Goal: Information Seeking & Learning: Learn about a topic

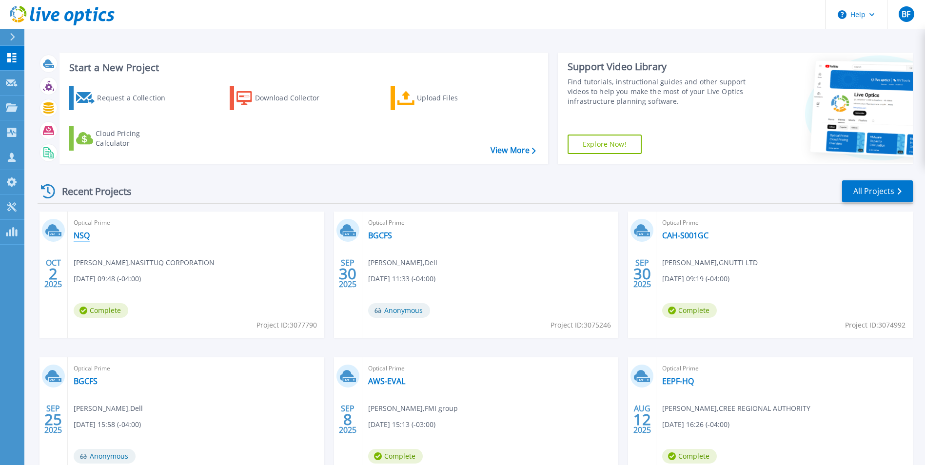
click at [81, 236] on link "NSQ" at bounding box center [82, 236] width 16 height 10
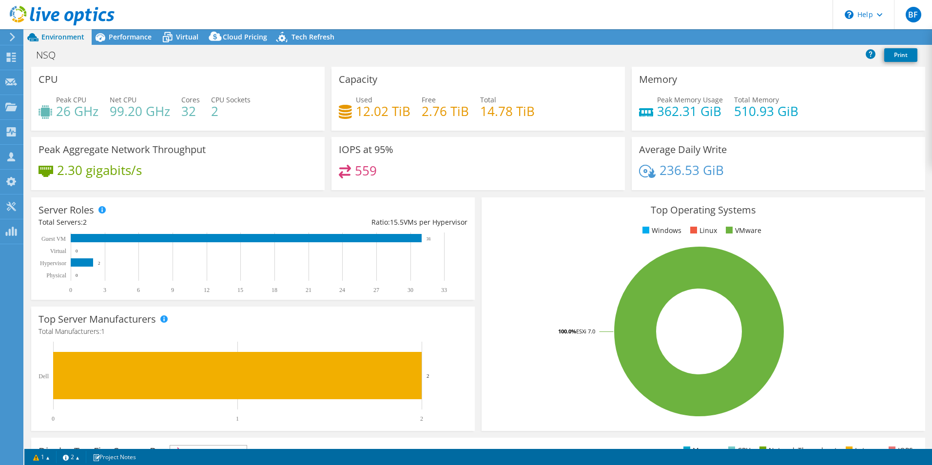
select select "USD"
click at [122, 34] on span "Performance" at bounding box center [130, 36] width 43 height 9
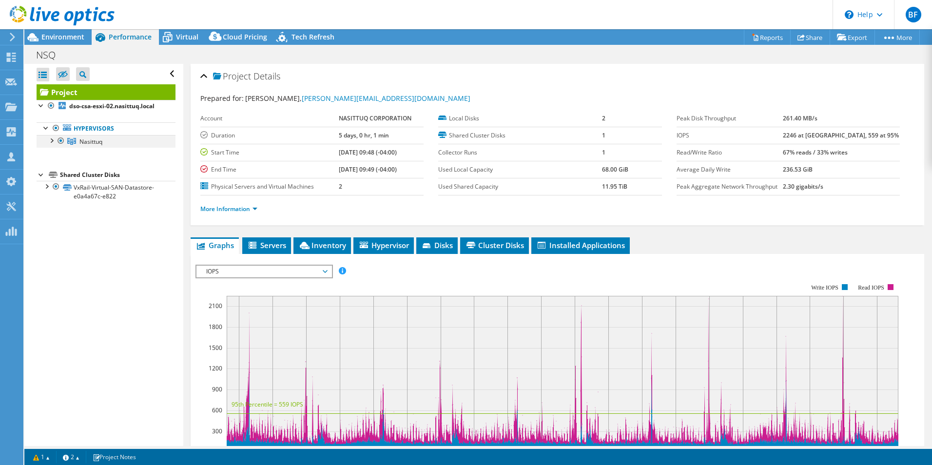
click at [52, 141] on div at bounding box center [51, 140] width 10 height 10
click at [183, 31] on div "Virtual" at bounding box center [182, 37] width 47 height 16
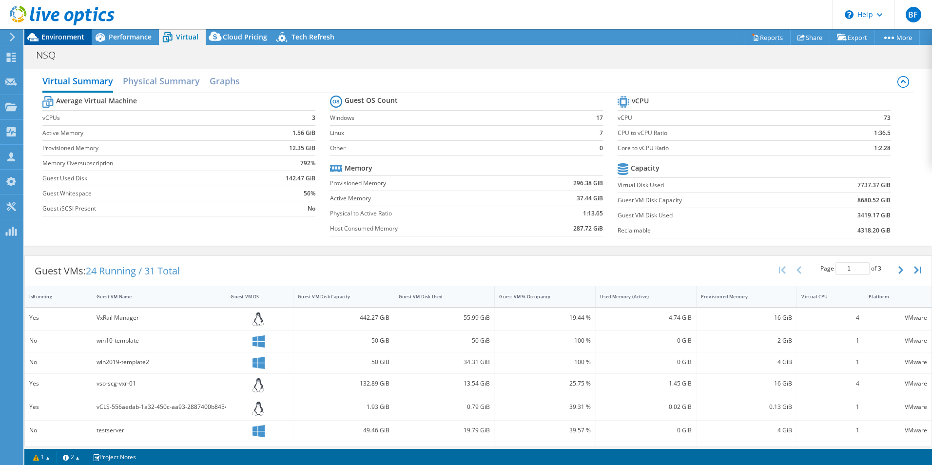
click at [71, 39] on span "Environment" at bounding box center [62, 36] width 43 height 9
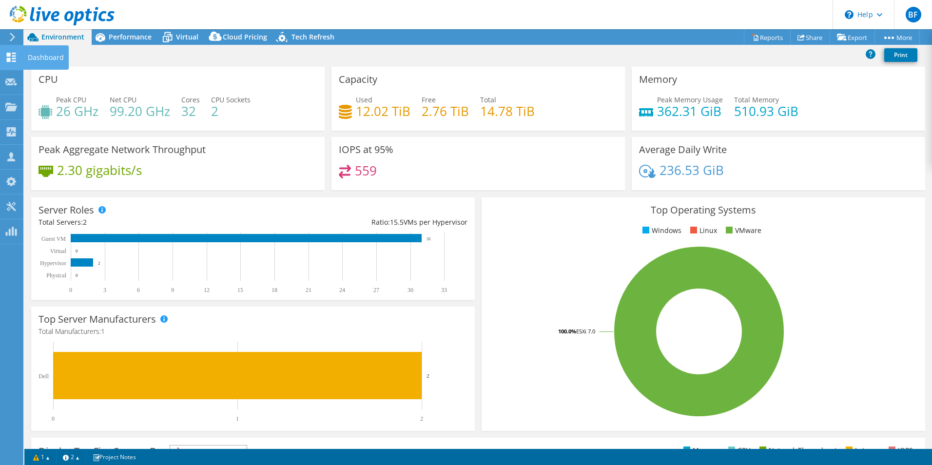
click at [38, 57] on div "Dashboard" at bounding box center [46, 57] width 46 height 24
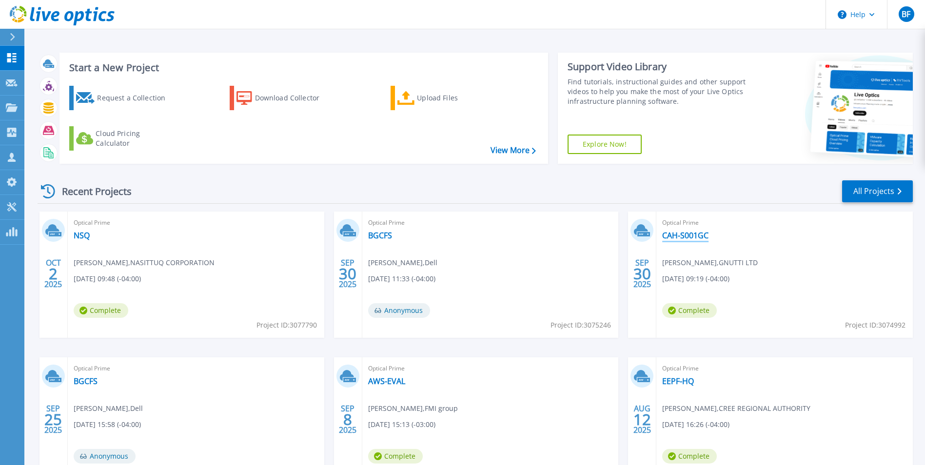
click at [683, 236] on link "CAH-S001GC" at bounding box center [685, 236] width 46 height 10
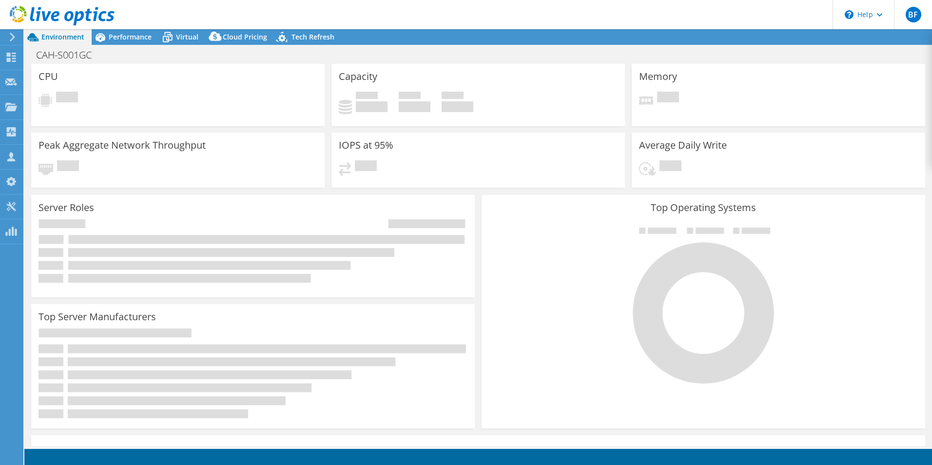
select select "[GEOGRAPHIC_DATA]"
select select "CAD"
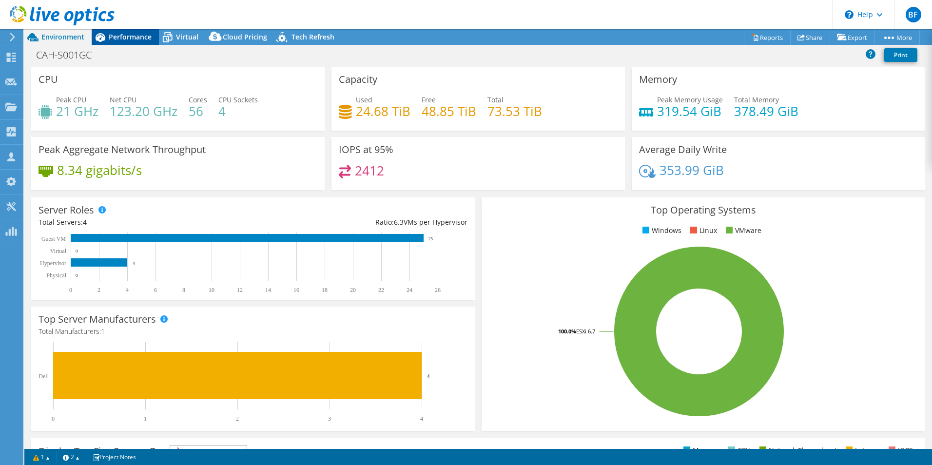
click at [137, 37] on span "Performance" at bounding box center [130, 36] width 43 height 9
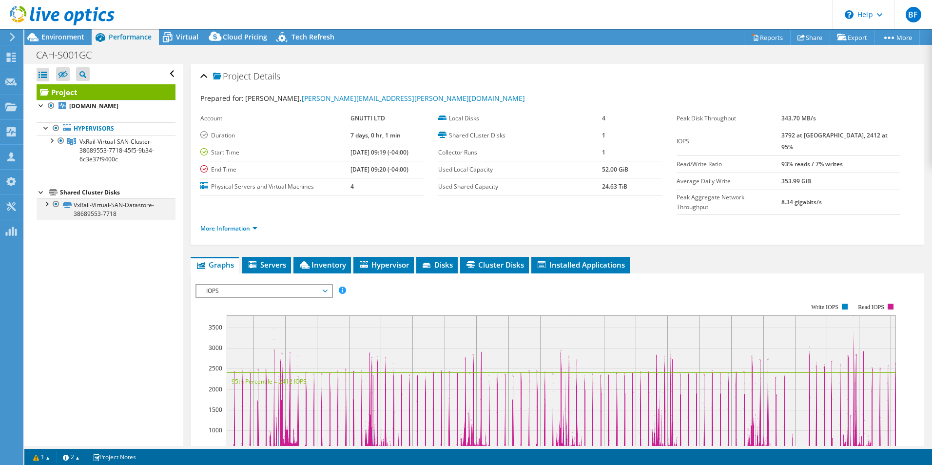
click at [46, 205] on div at bounding box center [46, 203] width 10 height 10
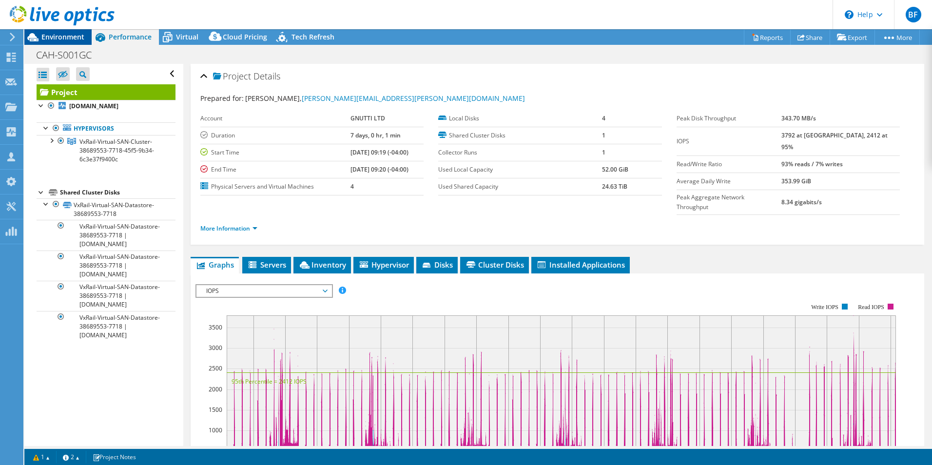
click at [58, 38] on span "Environment" at bounding box center [62, 36] width 43 height 9
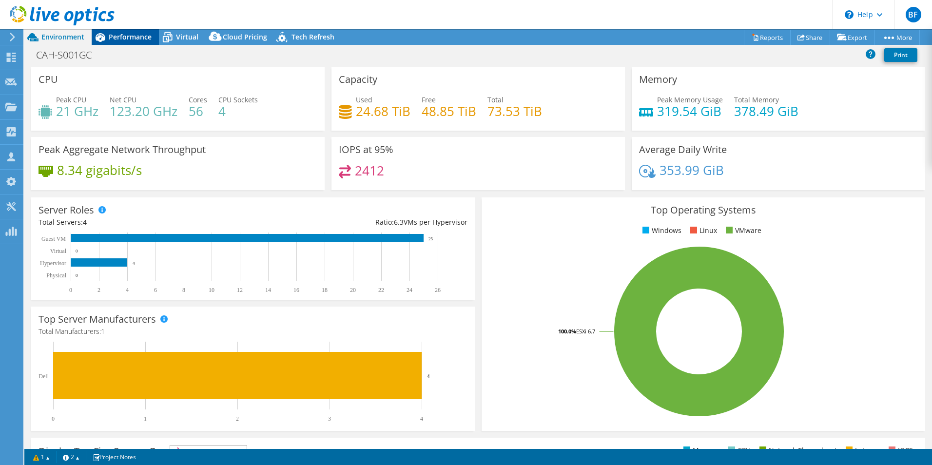
click at [131, 37] on span "Performance" at bounding box center [130, 36] width 43 height 9
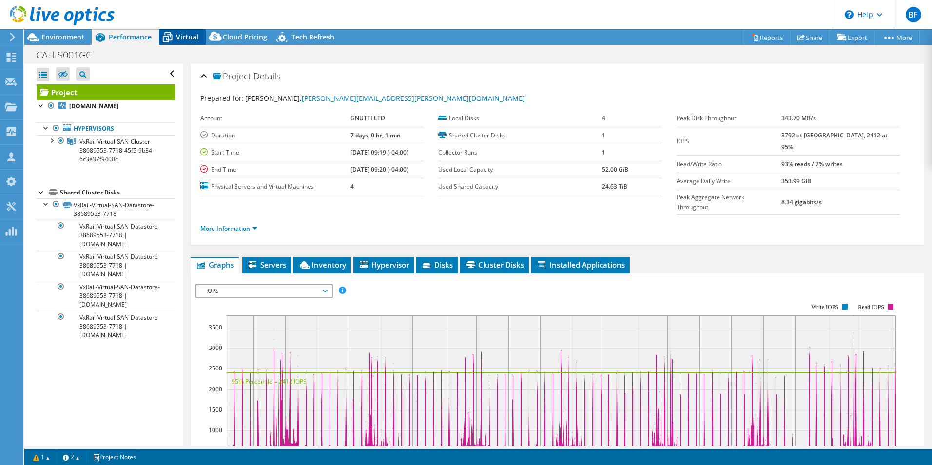
click at [185, 37] on span "Virtual" at bounding box center [187, 36] width 22 height 9
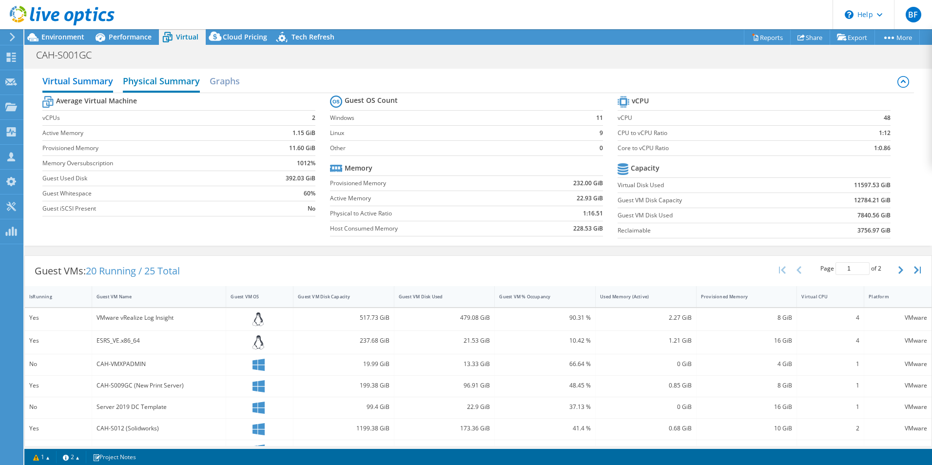
click at [176, 80] on h2 "Physical Summary" at bounding box center [161, 81] width 77 height 21
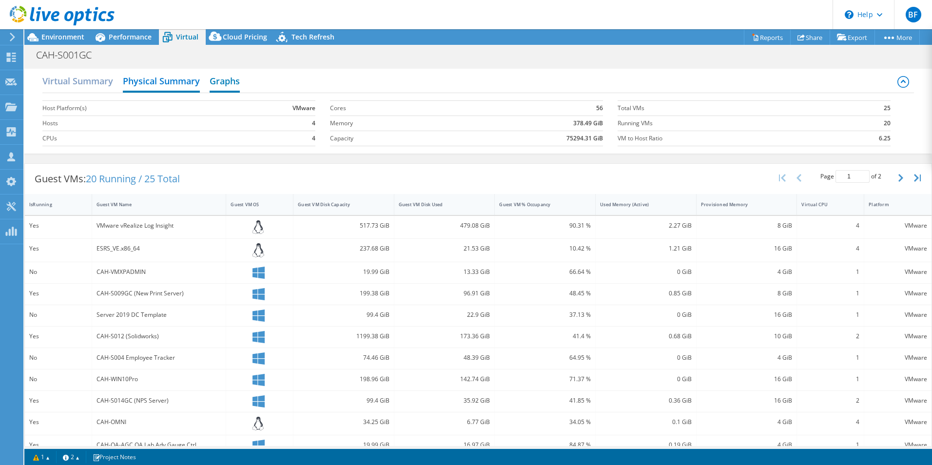
click at [231, 82] on h2 "Graphs" at bounding box center [225, 81] width 30 height 21
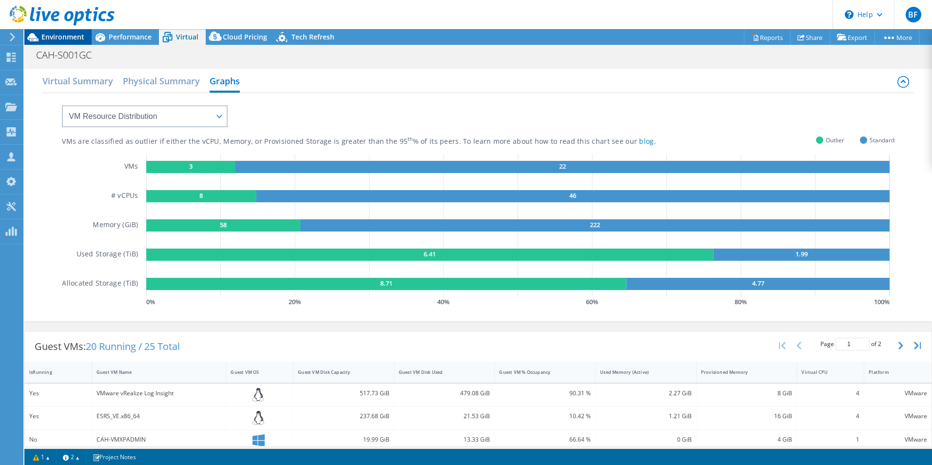
click at [60, 37] on span "Environment" at bounding box center [62, 36] width 43 height 9
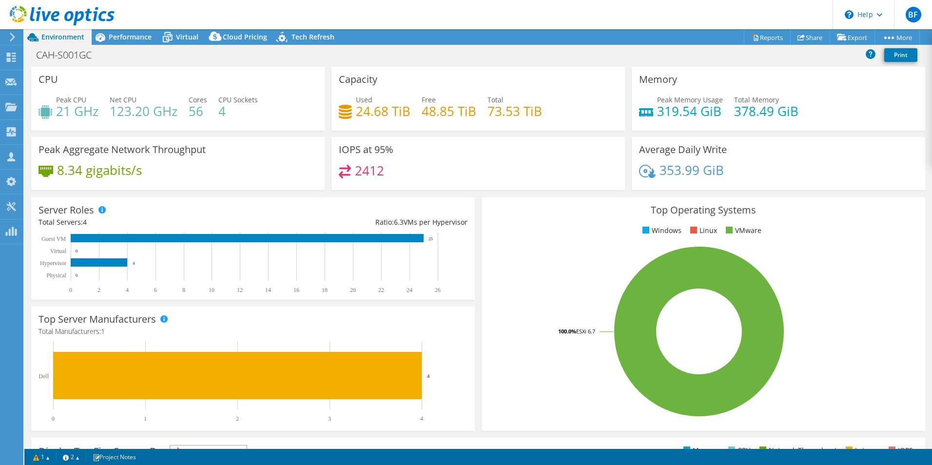
click at [74, 137] on div "Peak Aggregate Network Throughput 8.34 gigabits/s" at bounding box center [177, 163] width 293 height 53
click at [117, 39] on span "Performance" at bounding box center [130, 36] width 43 height 9
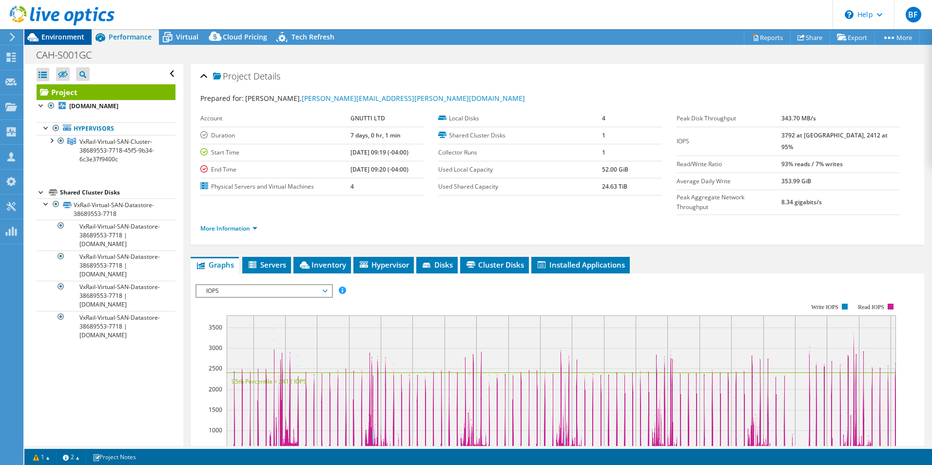
click at [48, 36] on span "Environment" at bounding box center [62, 36] width 43 height 9
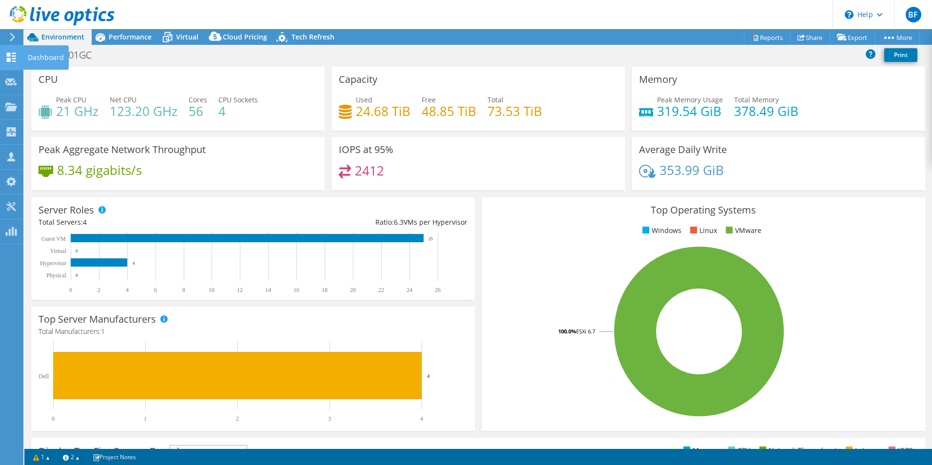
click at [51, 57] on div "Dashboard" at bounding box center [46, 57] width 46 height 24
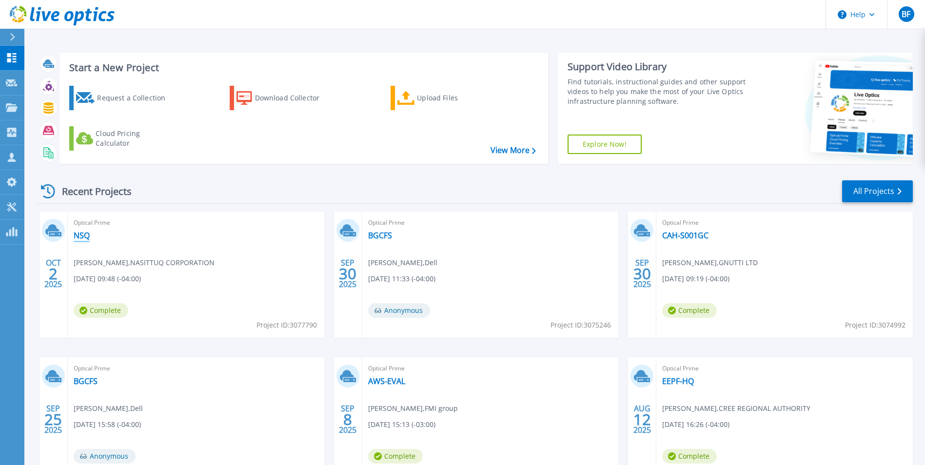
click at [83, 238] on link "NSQ" at bounding box center [82, 236] width 16 height 10
